Goal: Task Accomplishment & Management: Manage account settings

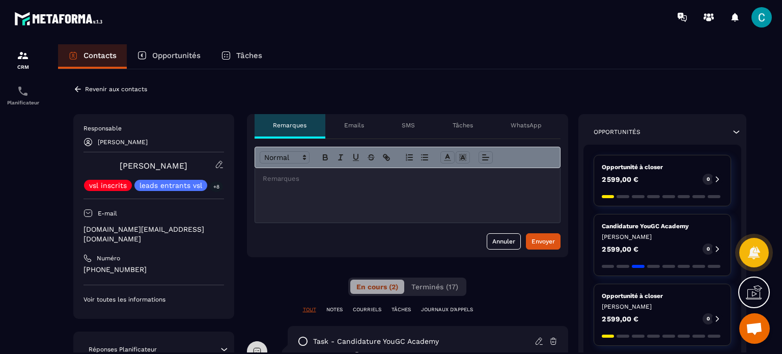
click at [77, 88] on icon at bounding box center [77, 88] width 9 height 9
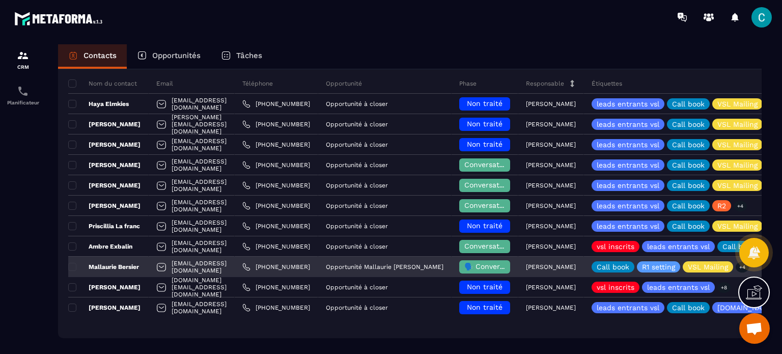
scroll to position [102, 0]
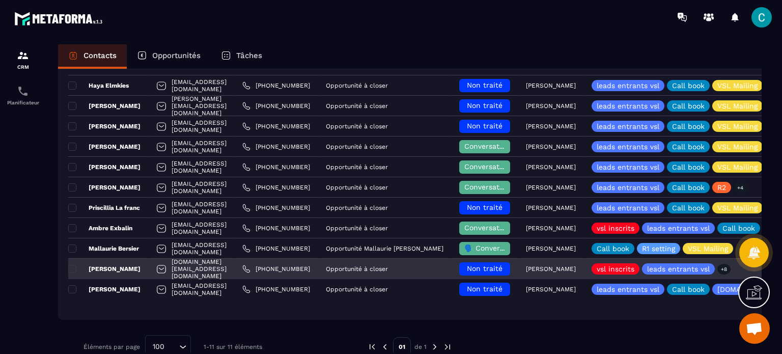
click at [502, 271] on span "Non traité" at bounding box center [485, 268] width 36 height 8
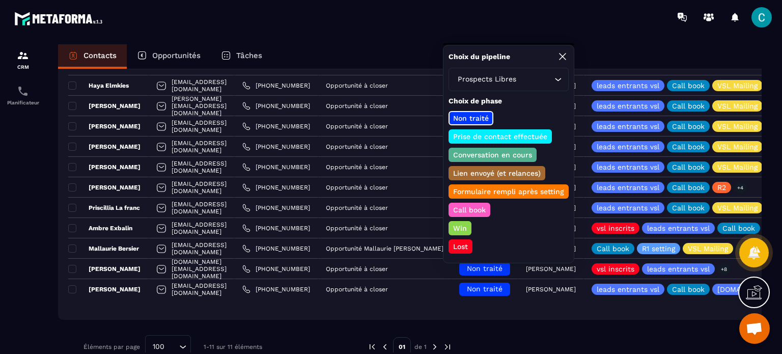
click at [498, 154] on p "Conversation en cours" at bounding box center [492, 155] width 82 height 10
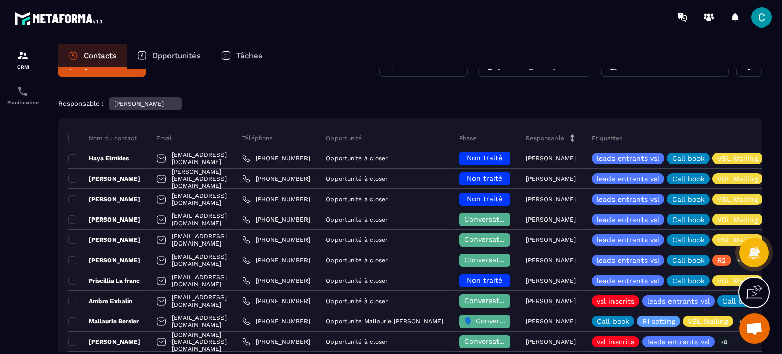
scroll to position [0, 0]
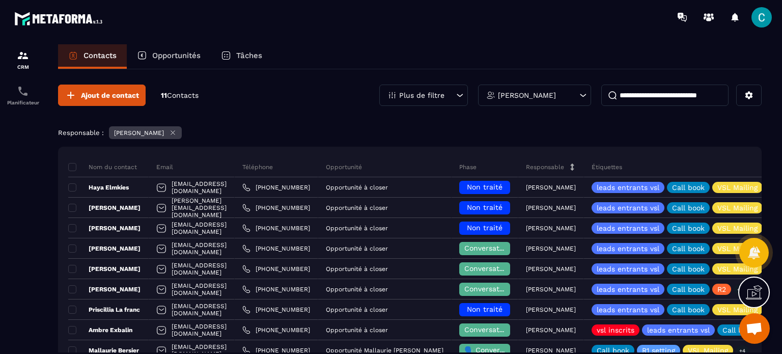
click at [179, 57] on p "Opportunités" at bounding box center [176, 55] width 48 height 9
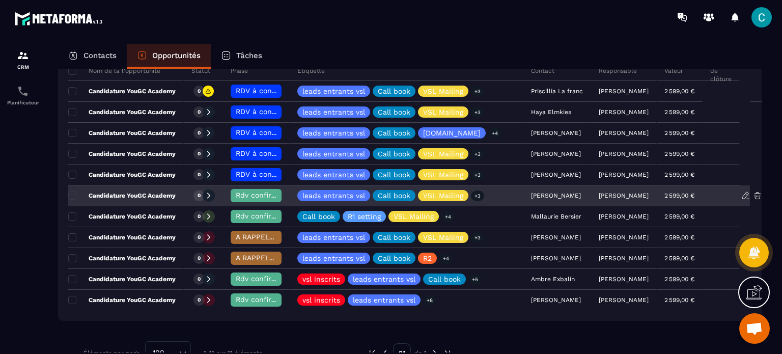
scroll to position [102, 0]
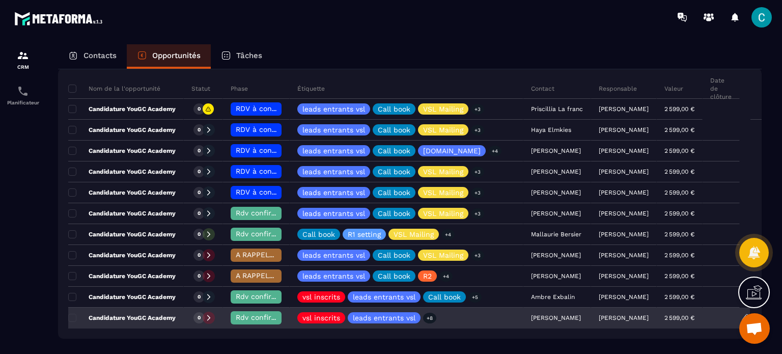
click at [261, 317] on span "Rdv confirmé ✅" at bounding box center [265, 317] width 58 height 8
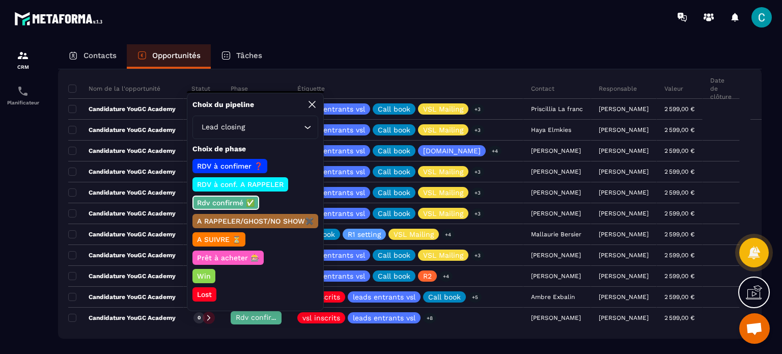
click at [227, 239] on p "A SUIVRE ⏳" at bounding box center [218, 239] width 47 height 10
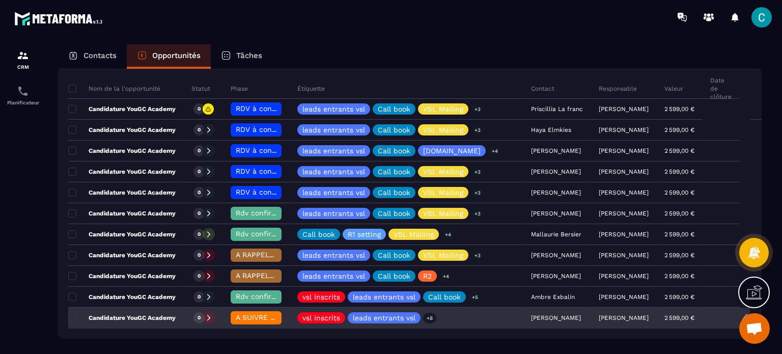
click at [264, 315] on span "A SUIVRE ⏳" at bounding box center [257, 317] width 43 height 8
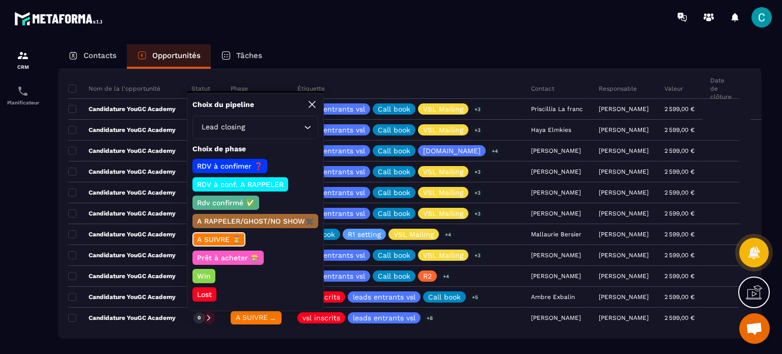
click at [216, 336] on div "Nom de la l'opportunité Statut Phase Étiquette Contact Responsable Valeur Date …" at bounding box center [409, 203] width 703 height 270
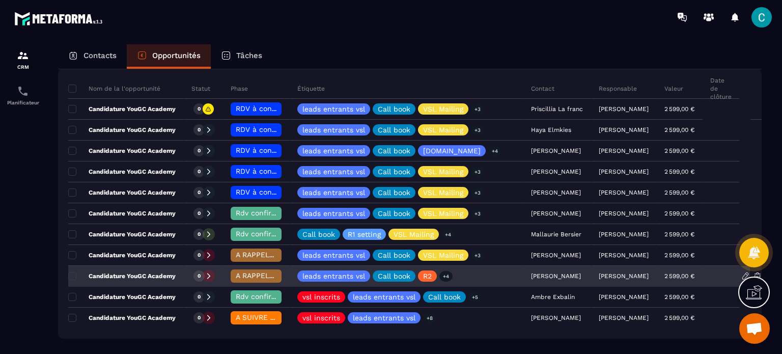
click at [262, 274] on span "A RAPPELER/GHOST/NO SHOW✖️" at bounding box center [293, 275] width 115 height 8
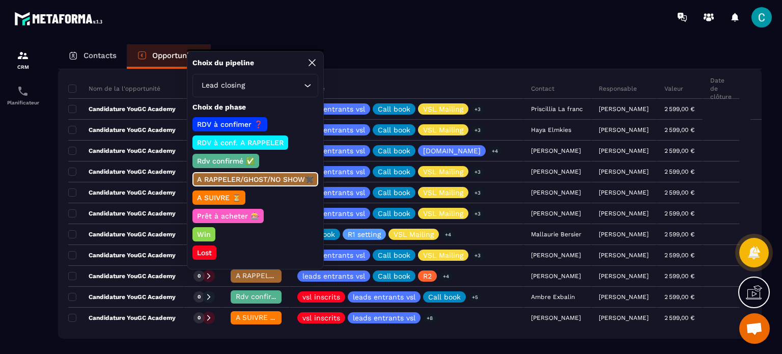
click at [215, 195] on p "A SUIVRE ⏳" at bounding box center [218, 197] width 47 height 10
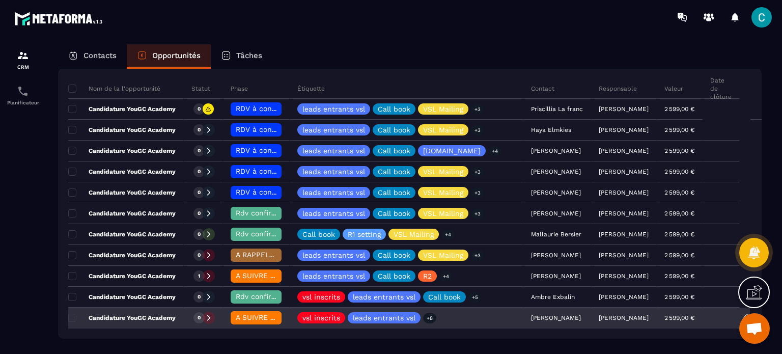
click at [172, 308] on div "Candidature YouGC Academy" at bounding box center [126, 318] width 116 height 20
